Goal: Task Accomplishment & Management: Complete application form

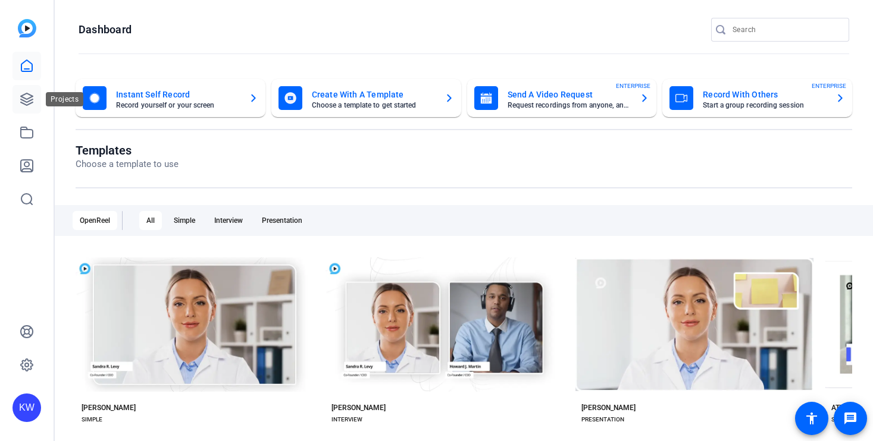
click at [27, 96] on icon at bounding box center [27, 99] width 14 height 14
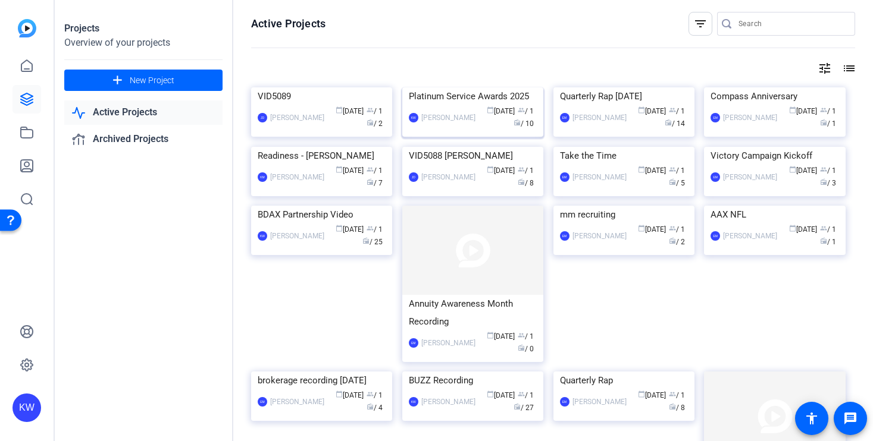
click at [449, 124] on div "[PERSON_NAME]" at bounding box center [448, 118] width 54 height 12
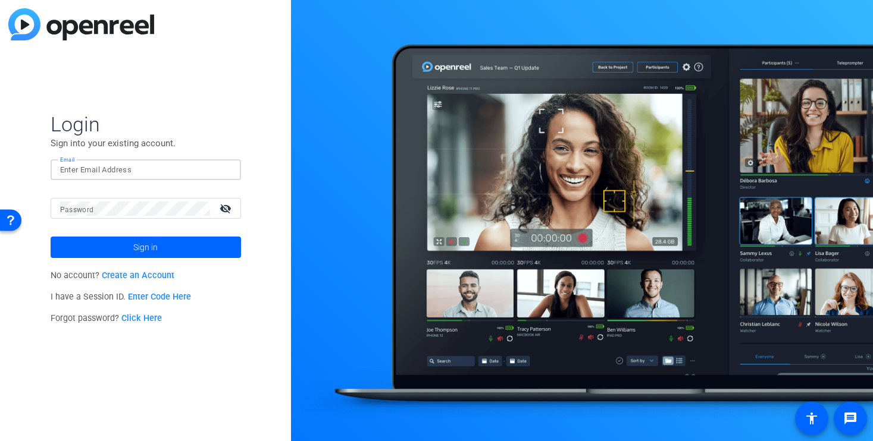
click at [102, 170] on input "Email" at bounding box center [145, 170] width 171 height 14
type input "[EMAIL_ADDRESS][DOMAIN_NAME]"
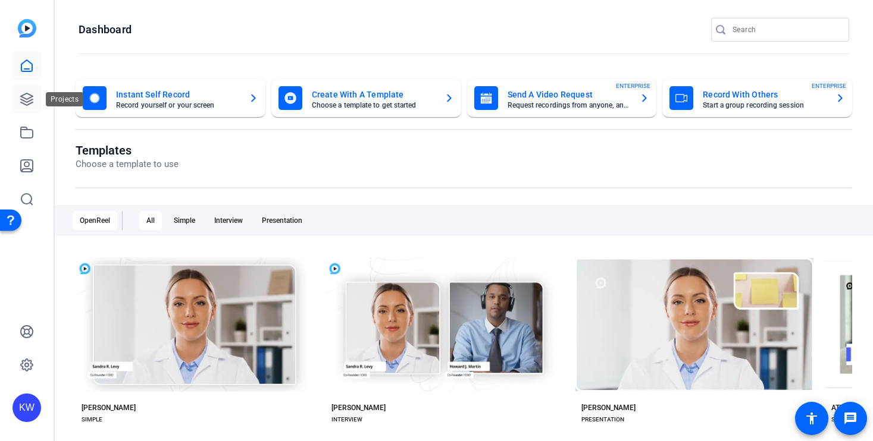
click at [23, 99] on icon at bounding box center [27, 99] width 14 height 14
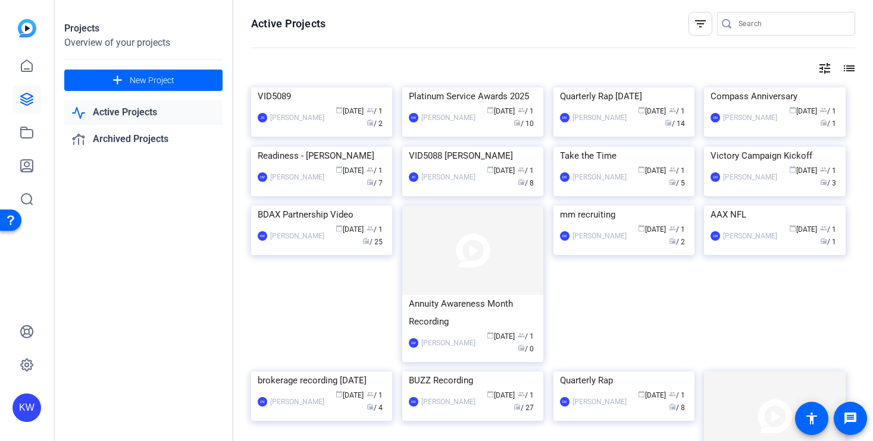
click at [481, 87] on img at bounding box center [472, 87] width 141 height 0
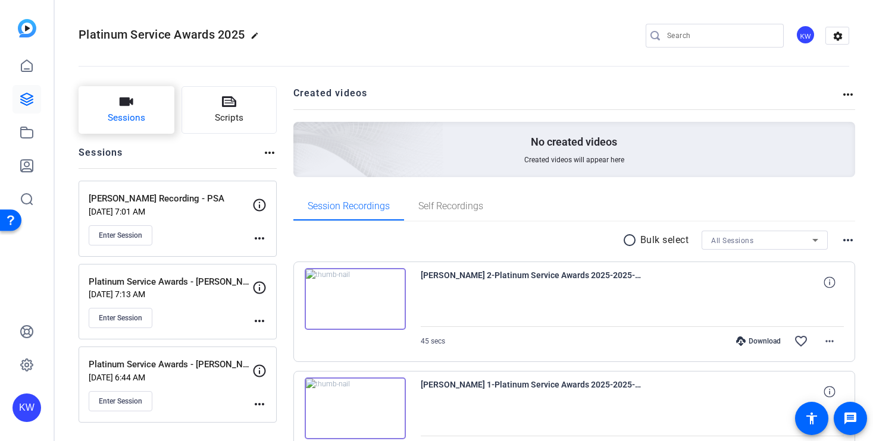
click at [142, 112] on span "Sessions" at bounding box center [126, 118] width 37 height 14
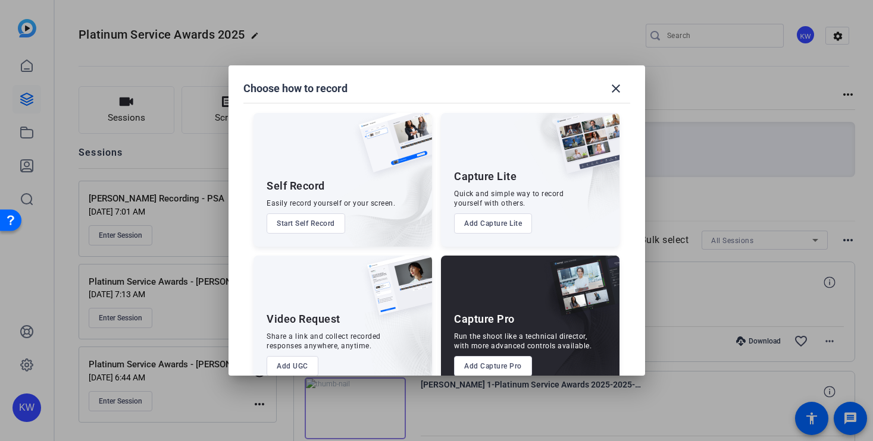
click at [488, 365] on button "Add Capture Pro" at bounding box center [493, 366] width 78 height 20
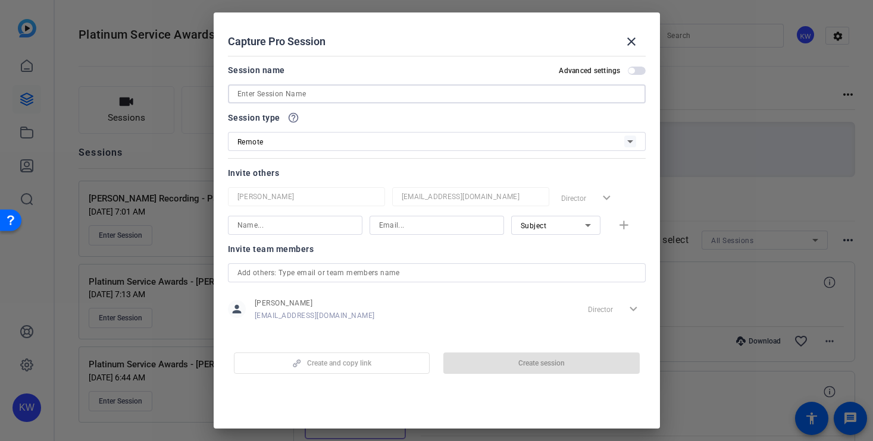
click at [260, 87] on input at bounding box center [436, 94] width 399 height 14
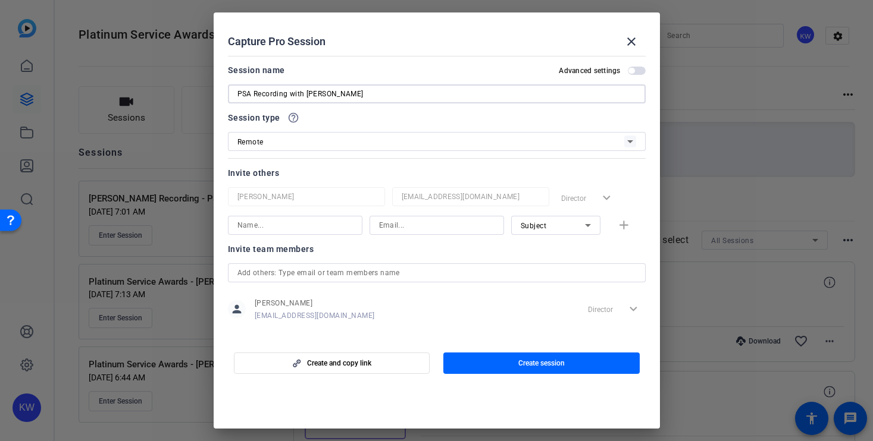
type input "PSA Recording with Jessica Dominik-McKinnon"
click at [318, 228] on input at bounding box center [294, 225] width 115 height 14
type input "Jessica Dominik-McKinnon"
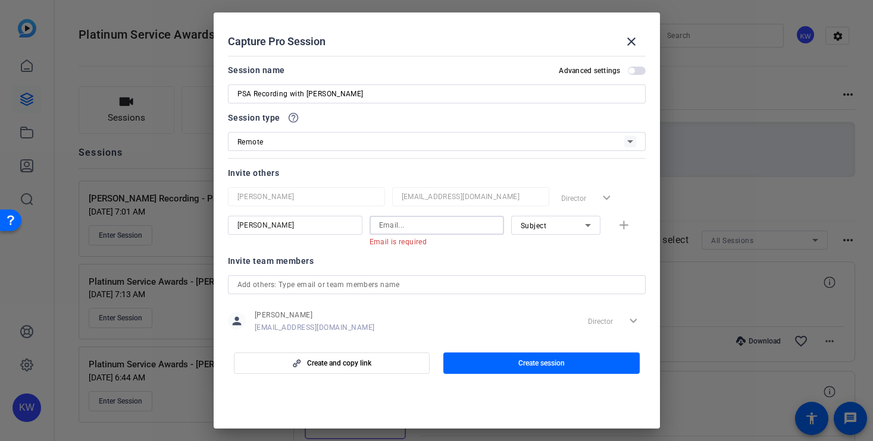
paste input "jess@jamrog.group"
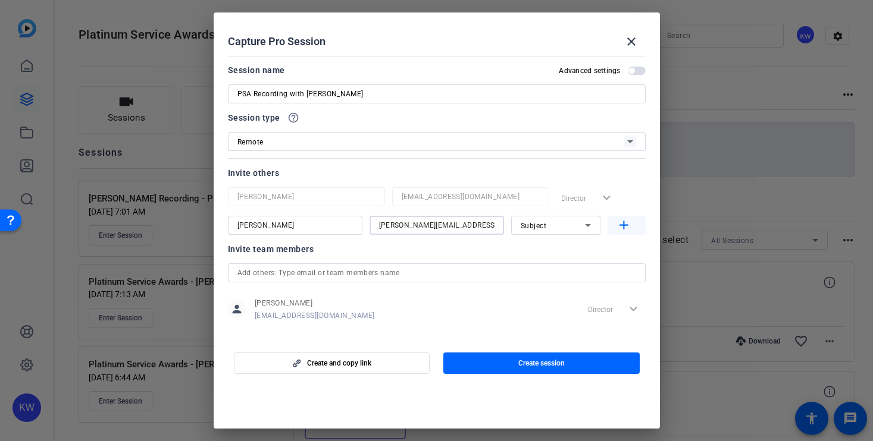
type input "jess@jamrog.group"
click at [616, 230] on mat-icon "add" at bounding box center [623, 225] width 15 height 15
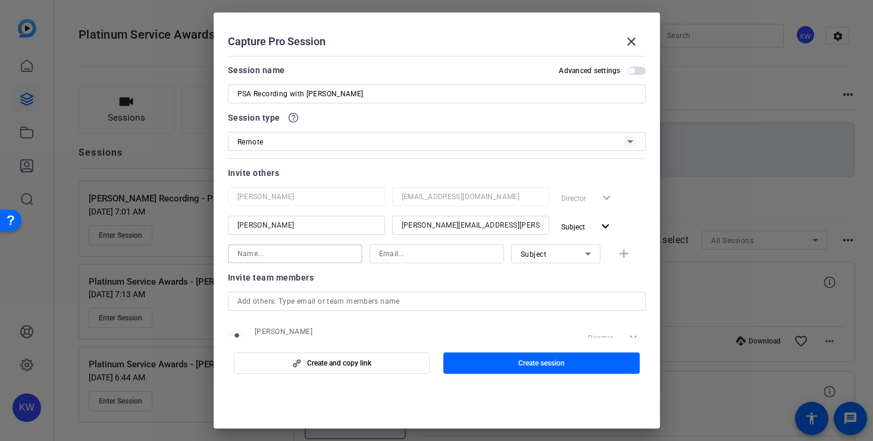
click at [271, 257] on input at bounding box center [294, 254] width 115 height 14
type input "Brennan Hafner"
click at [409, 253] on input at bounding box center [436, 254] width 115 height 14
paste input "BHAFNER22@massmutual.com"
type input "BHAFNER22@massmutual.com"
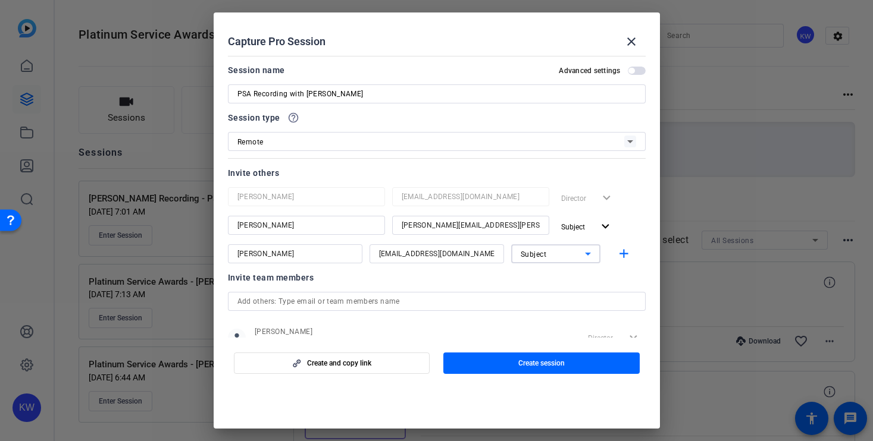
click at [582, 255] on icon at bounding box center [588, 254] width 14 height 14
click at [530, 296] on span "Watcher" at bounding box center [528, 297] width 29 height 14
click at [532, 368] on span "Create session" at bounding box center [541, 364] width 46 height 10
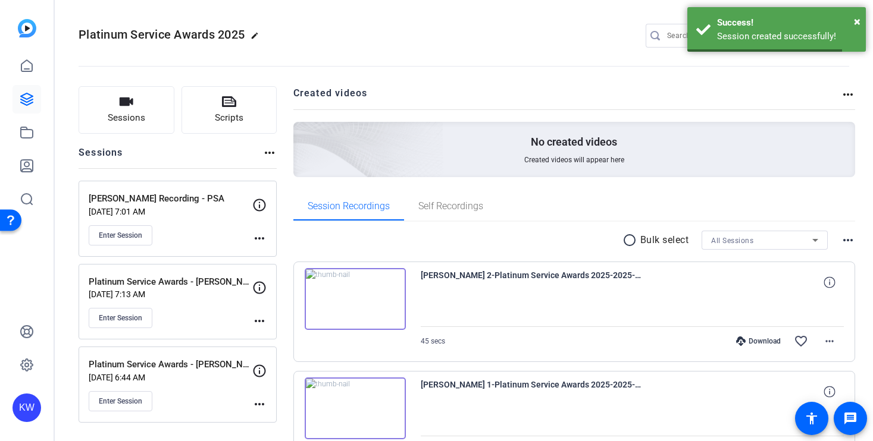
scroll to position [1, 0]
